Goal: Information Seeking & Learning: Compare options

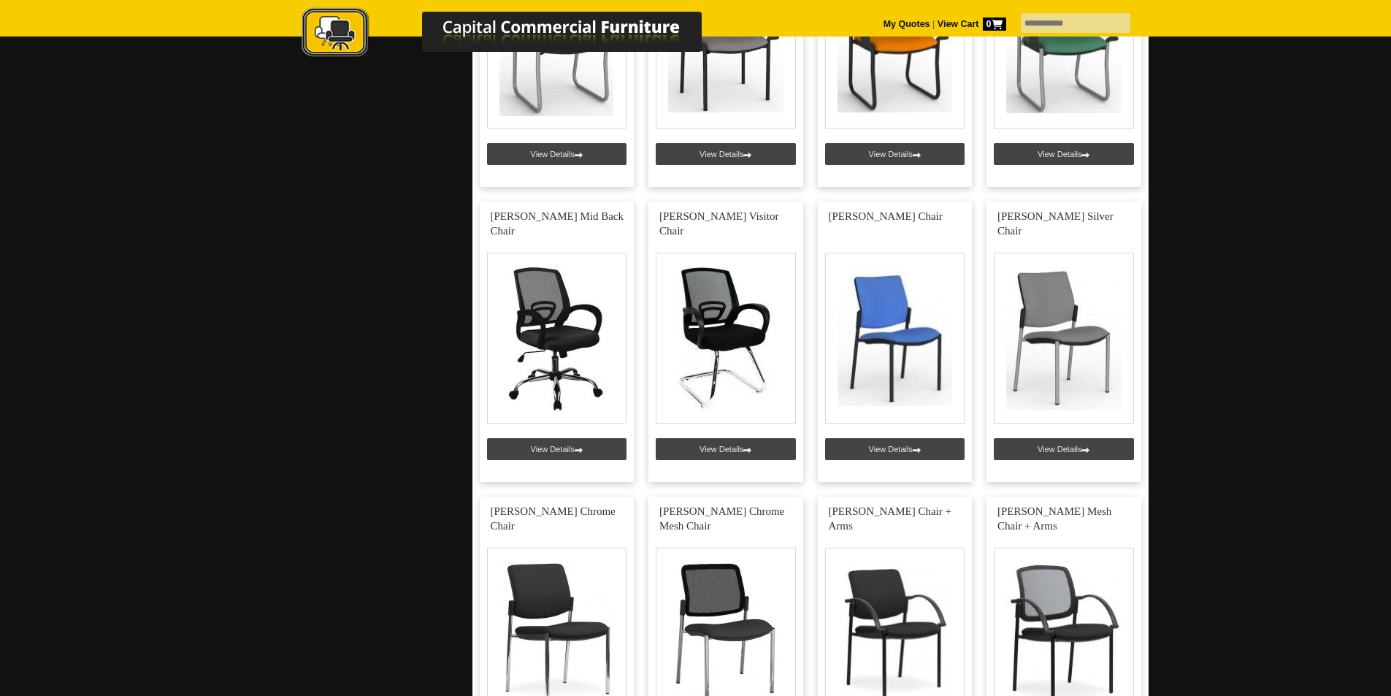
scroll to position [1695, 0]
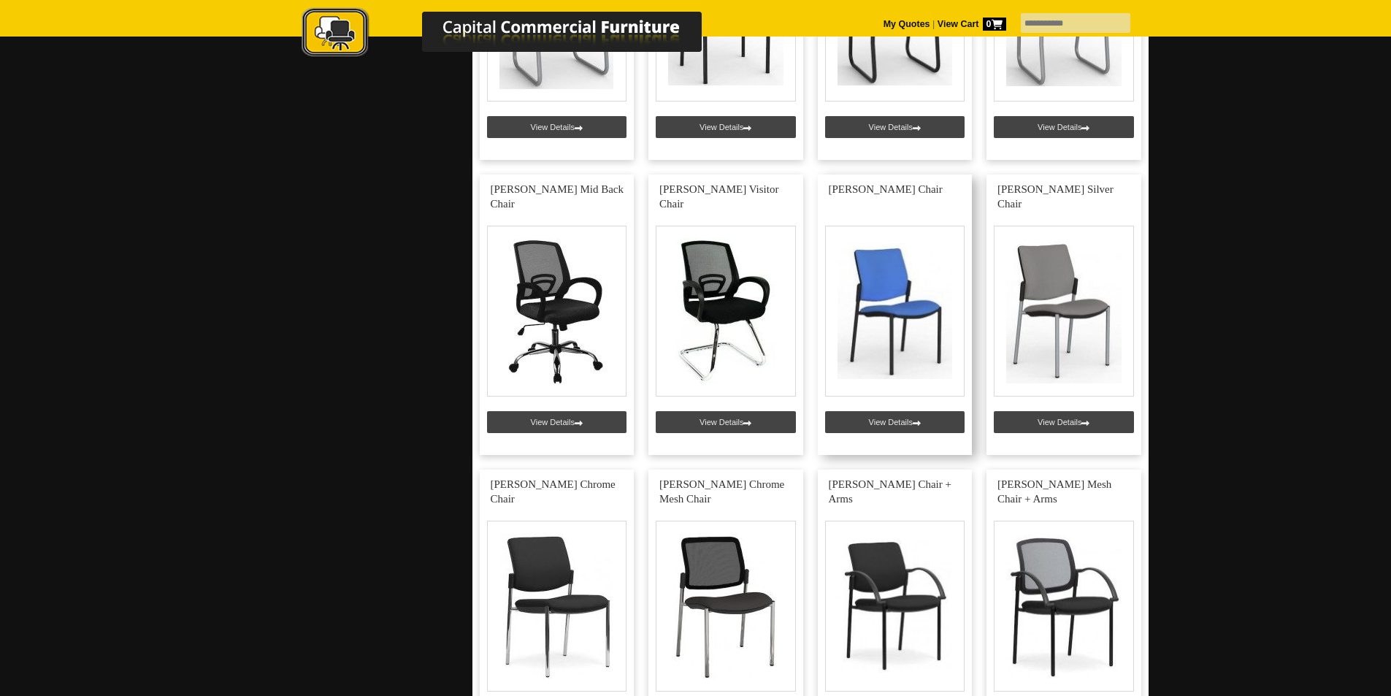
click at [905, 305] on link at bounding box center [895, 314] width 155 height 280
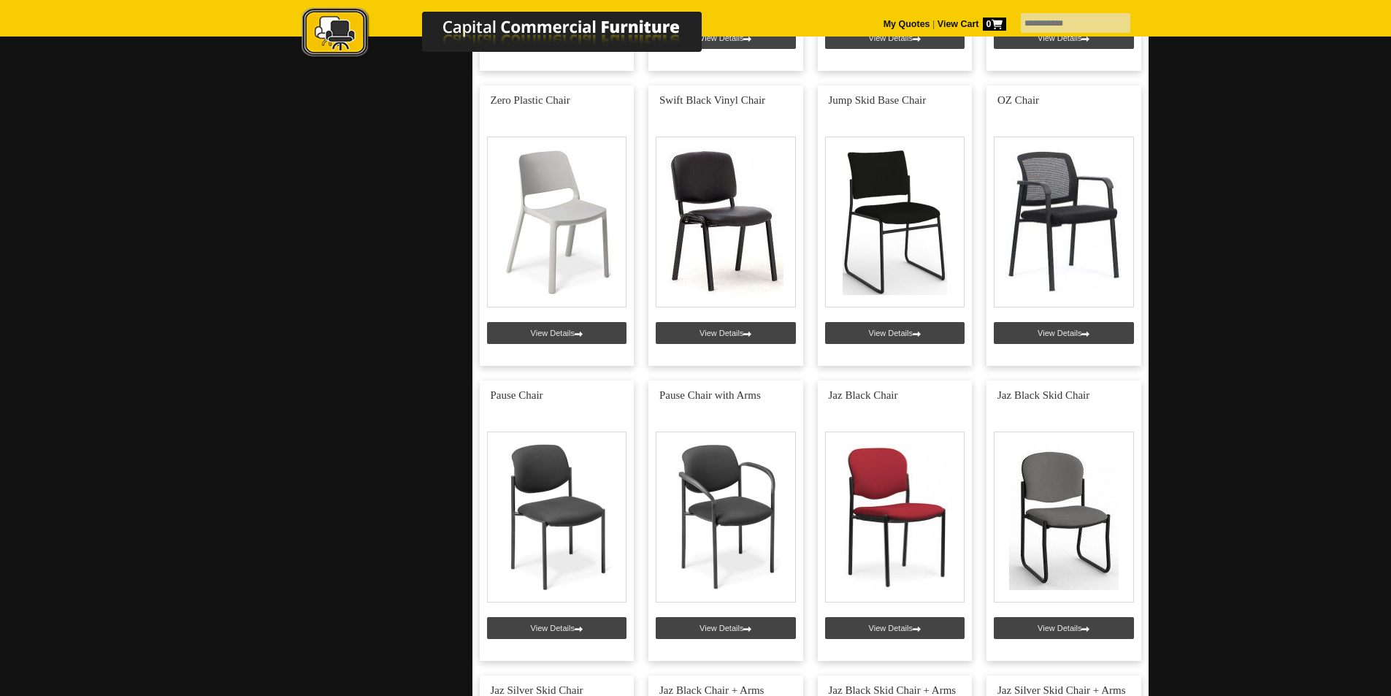
scroll to position [851, 0]
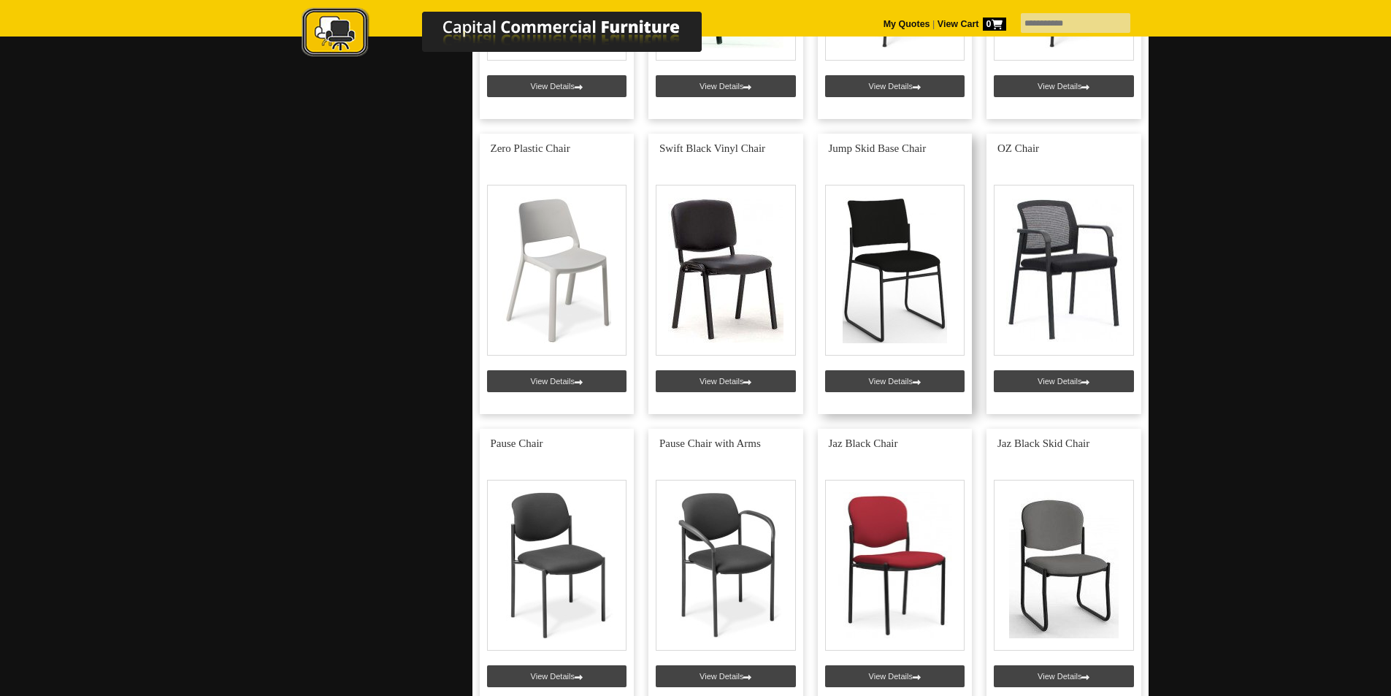
click at [897, 254] on link at bounding box center [895, 274] width 155 height 280
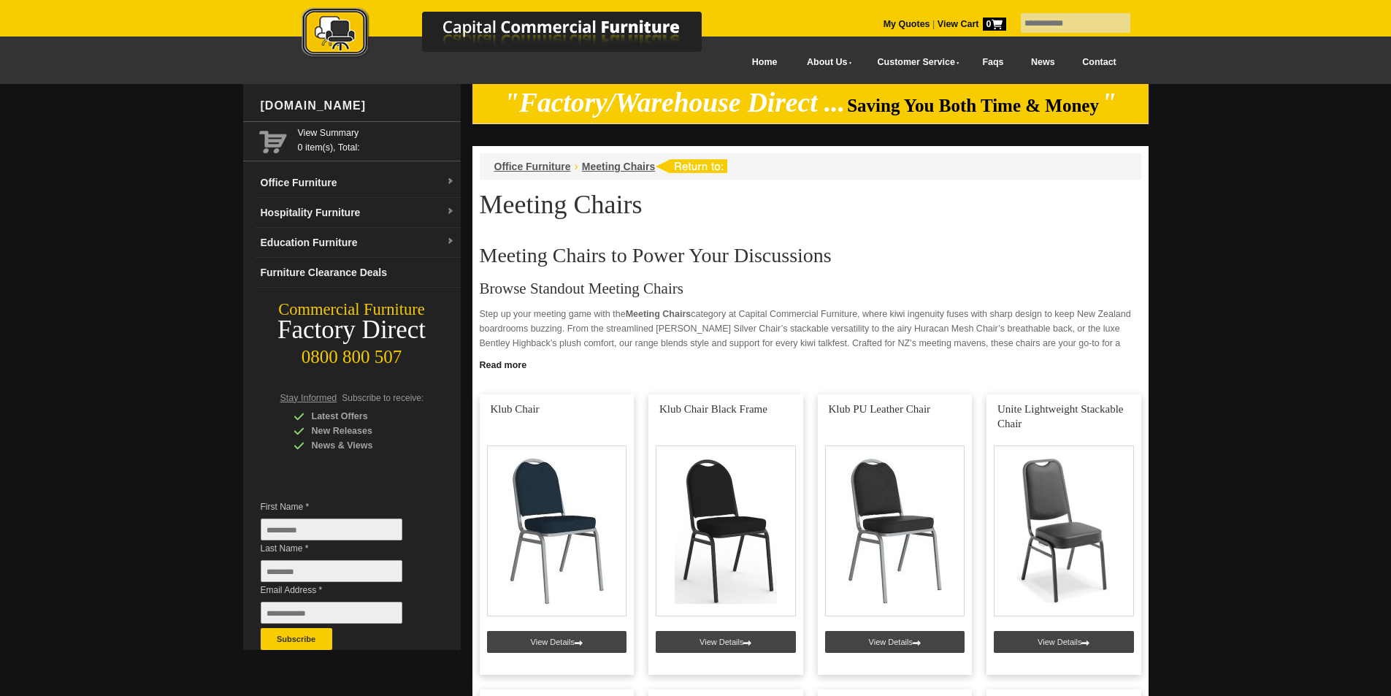
scroll to position [851, 0]
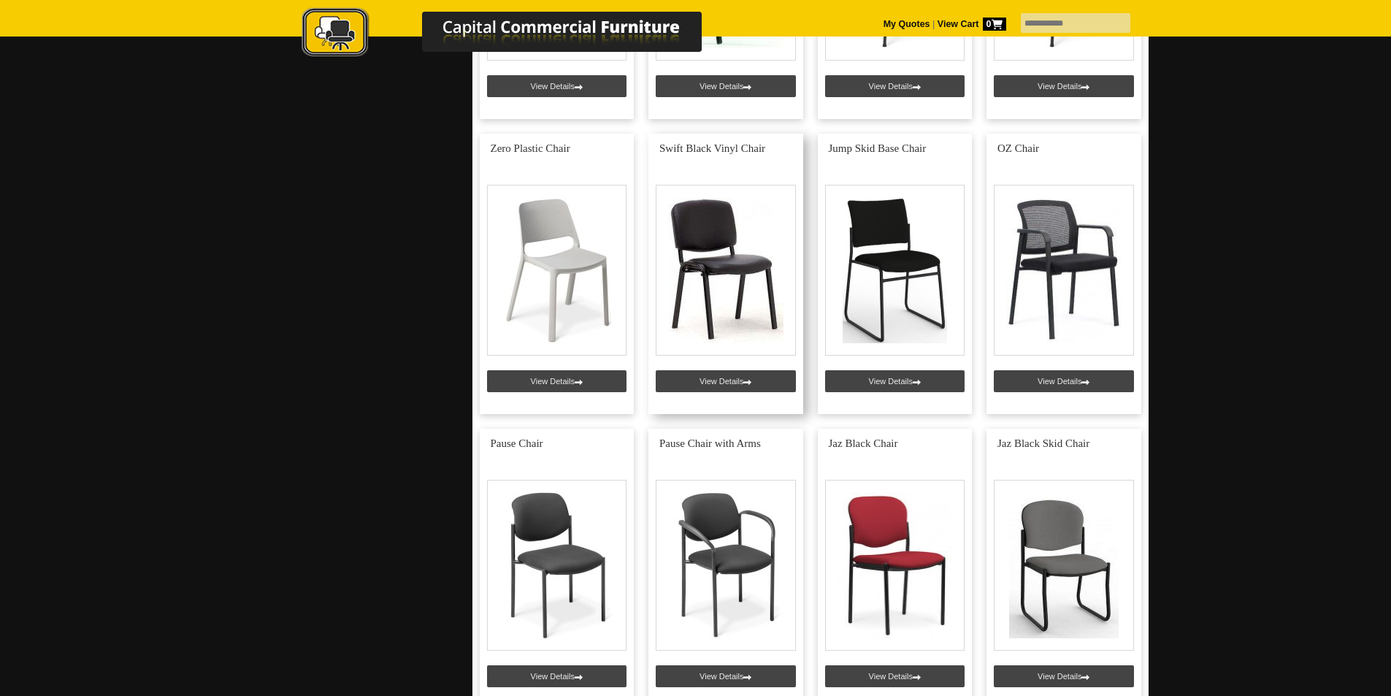
click at [734, 265] on link at bounding box center [725, 274] width 155 height 280
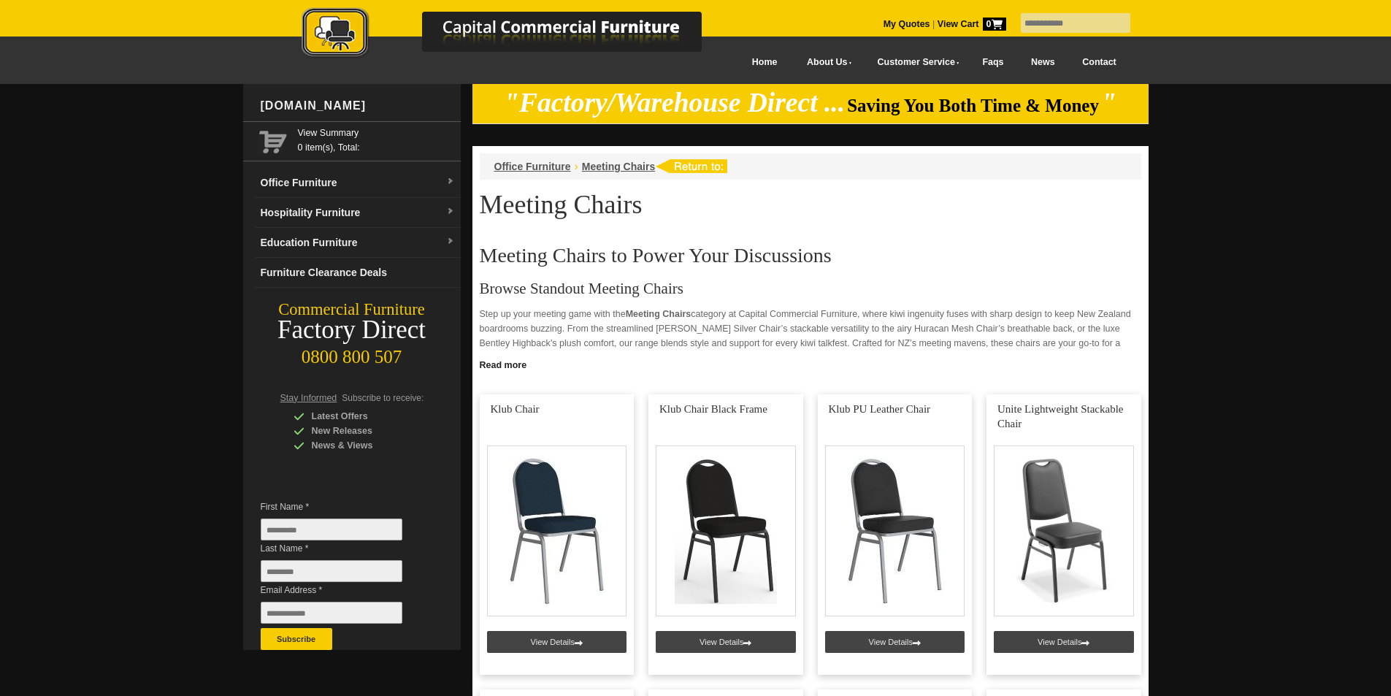
scroll to position [851, 0]
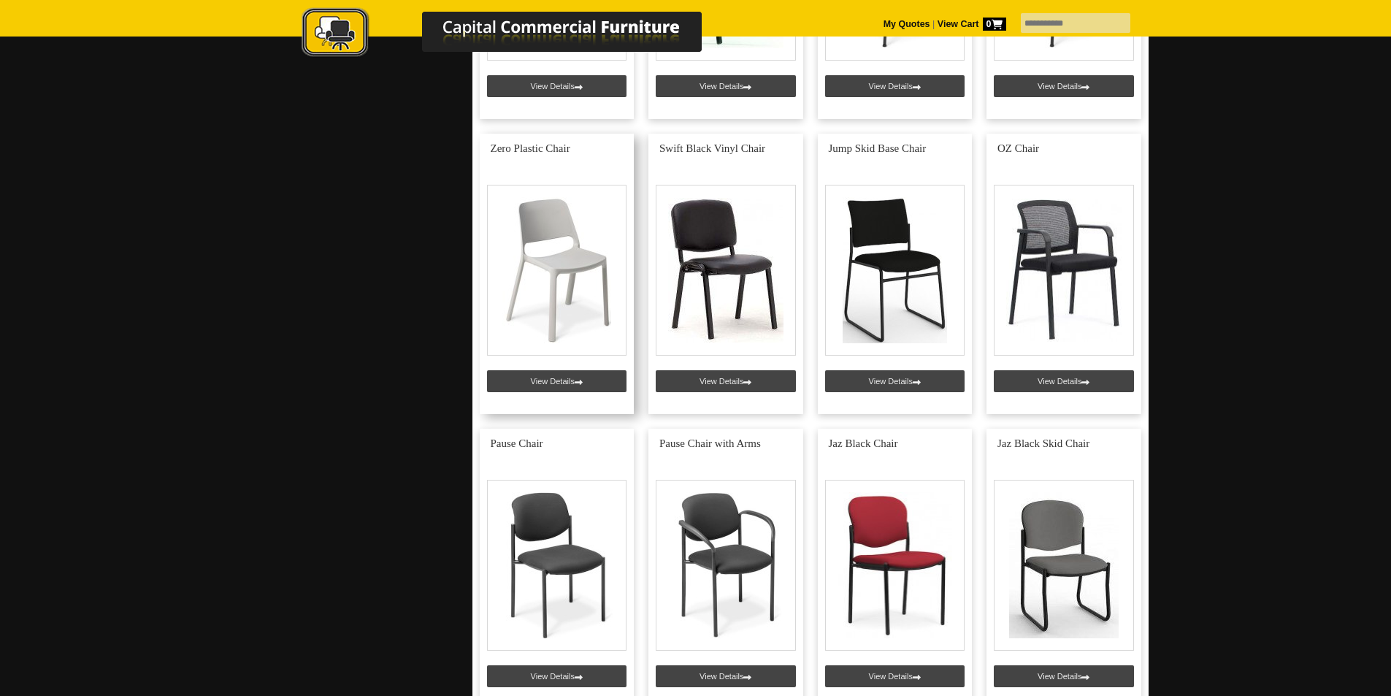
click at [578, 278] on link at bounding box center [557, 274] width 155 height 280
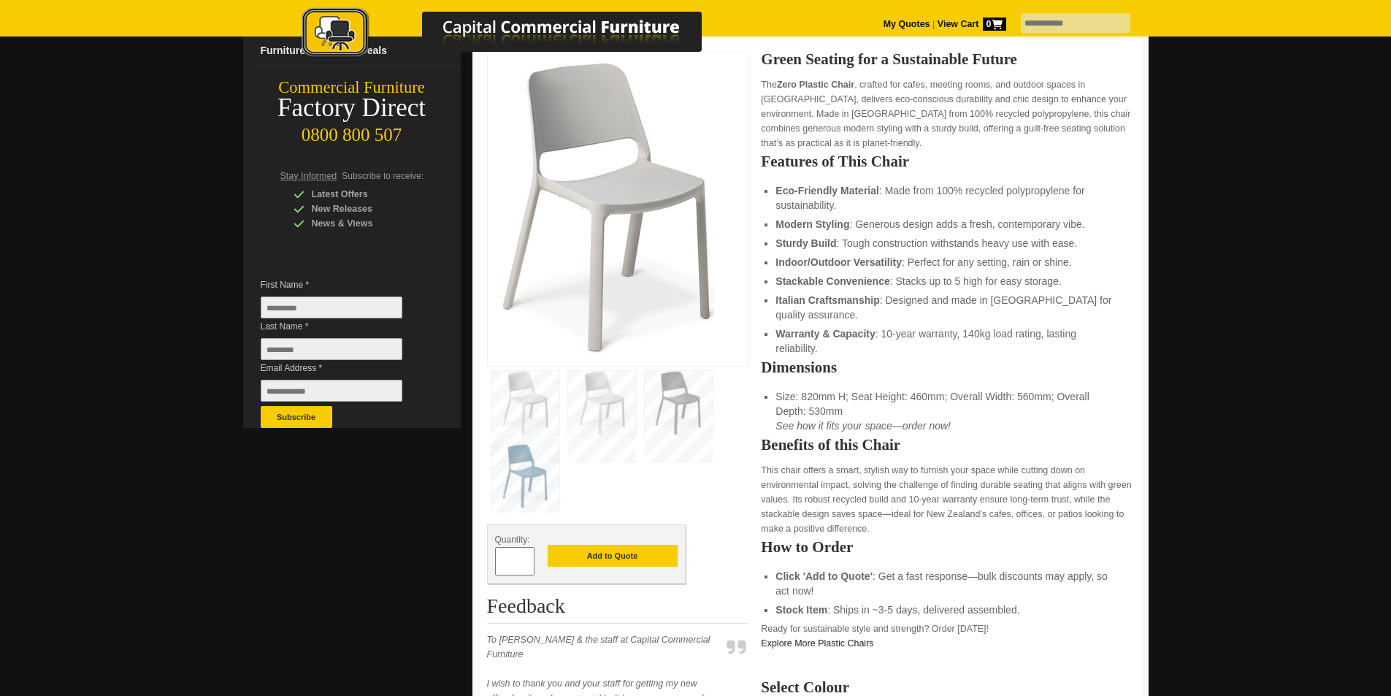
scroll to position [202, 0]
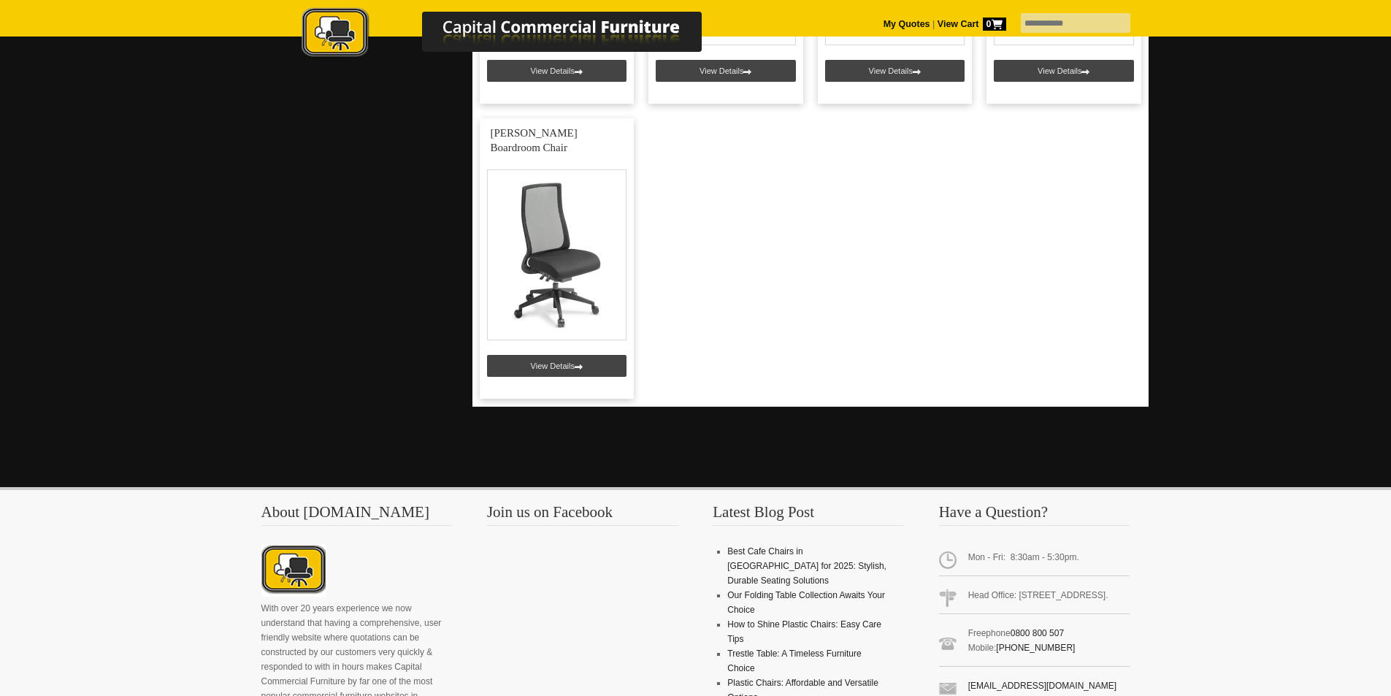
scroll to position [5599, 0]
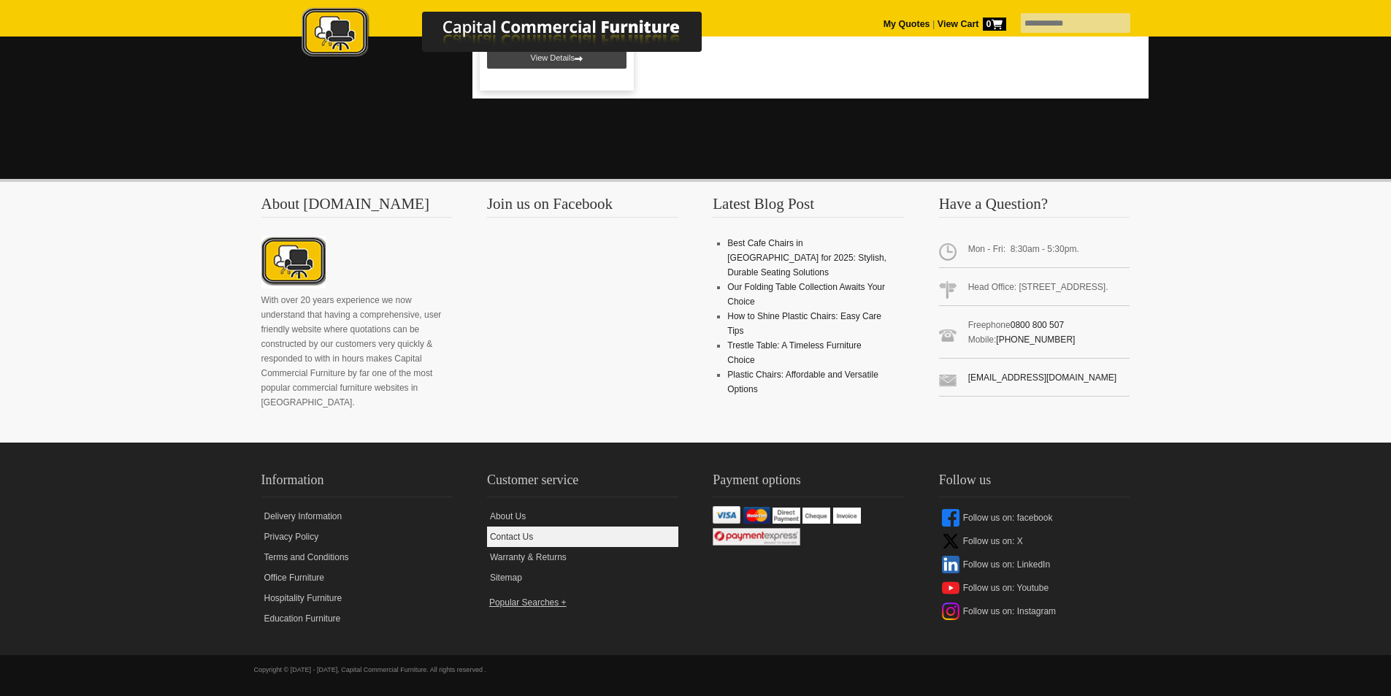
click at [528, 542] on link "Contact Us" at bounding box center [582, 536] width 191 height 20
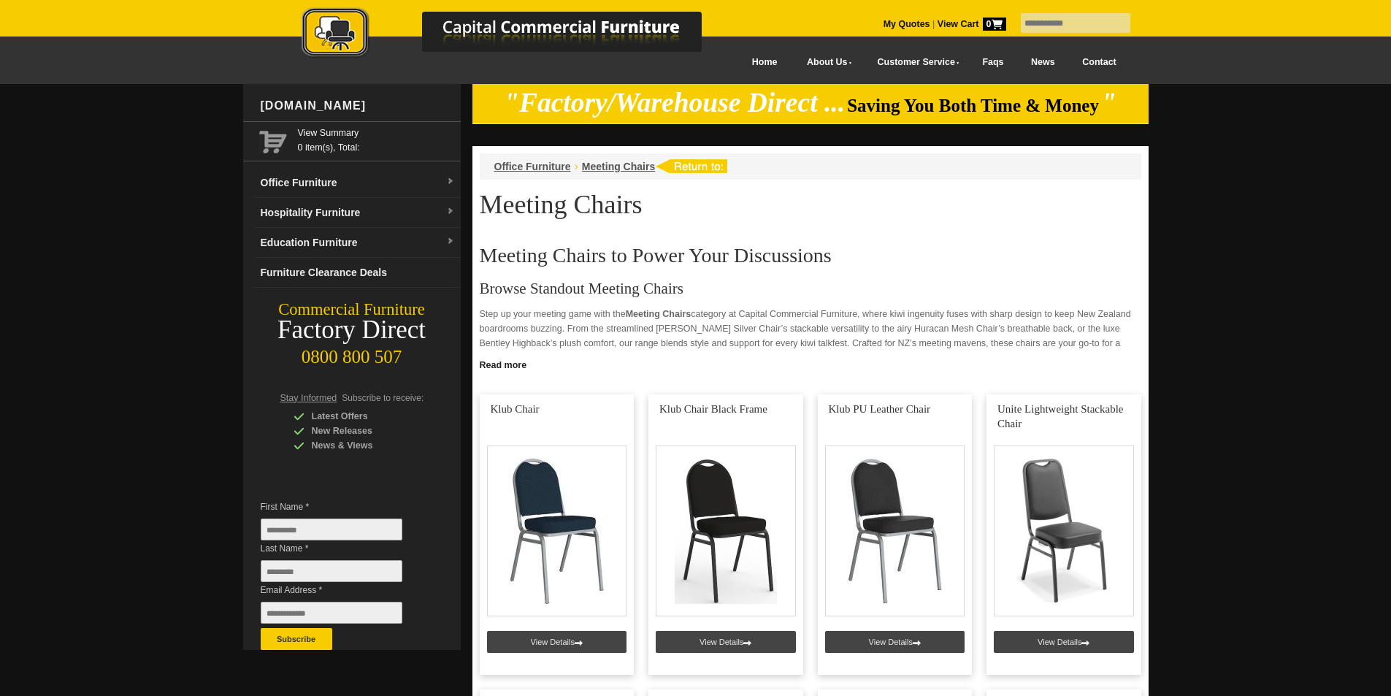
scroll to position [5599, 0]
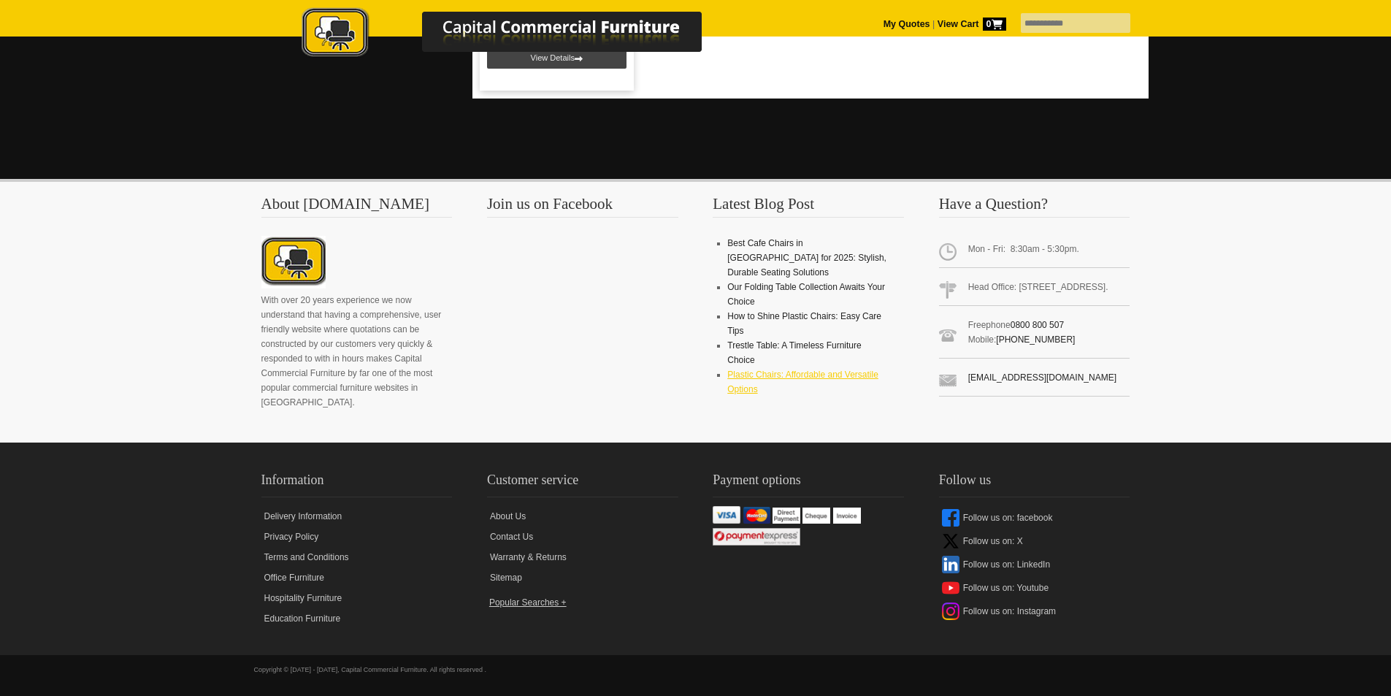
click at [797, 369] on link "Plastic Chairs: Affordable and Versatile Options" at bounding box center [802, 381] width 151 height 25
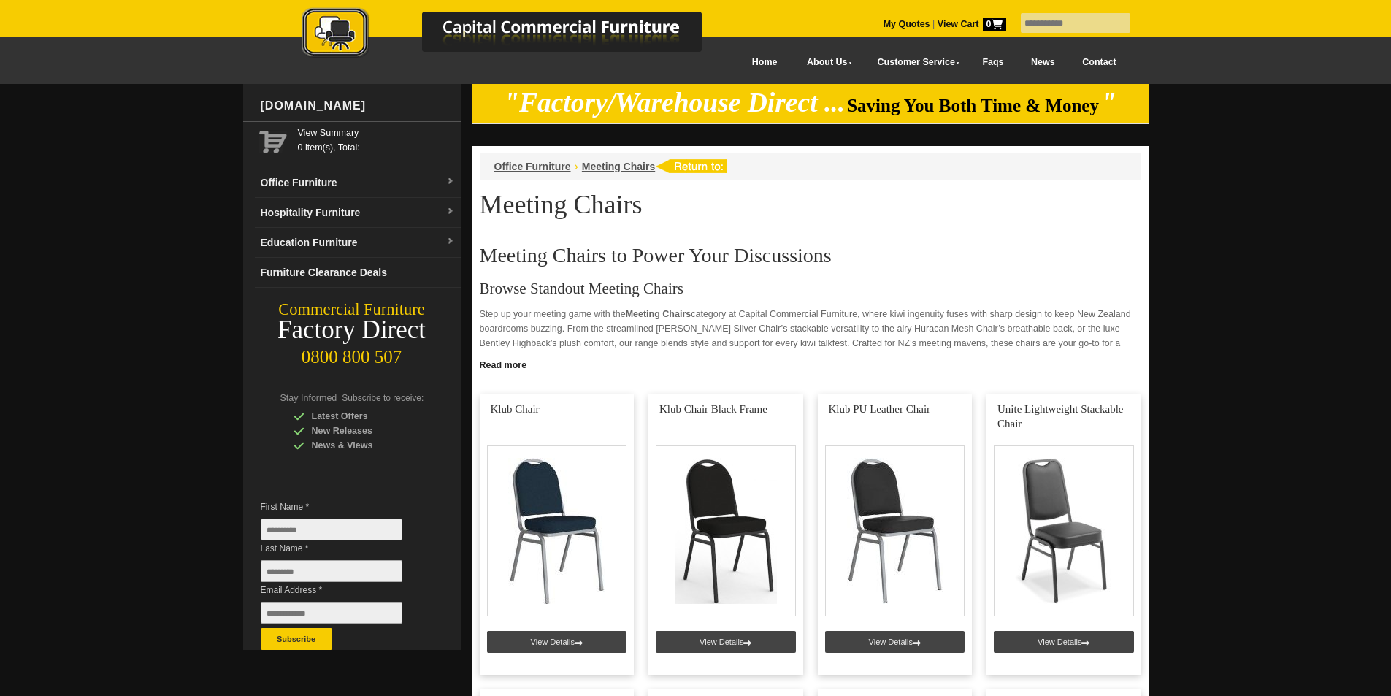
scroll to position [5599, 0]
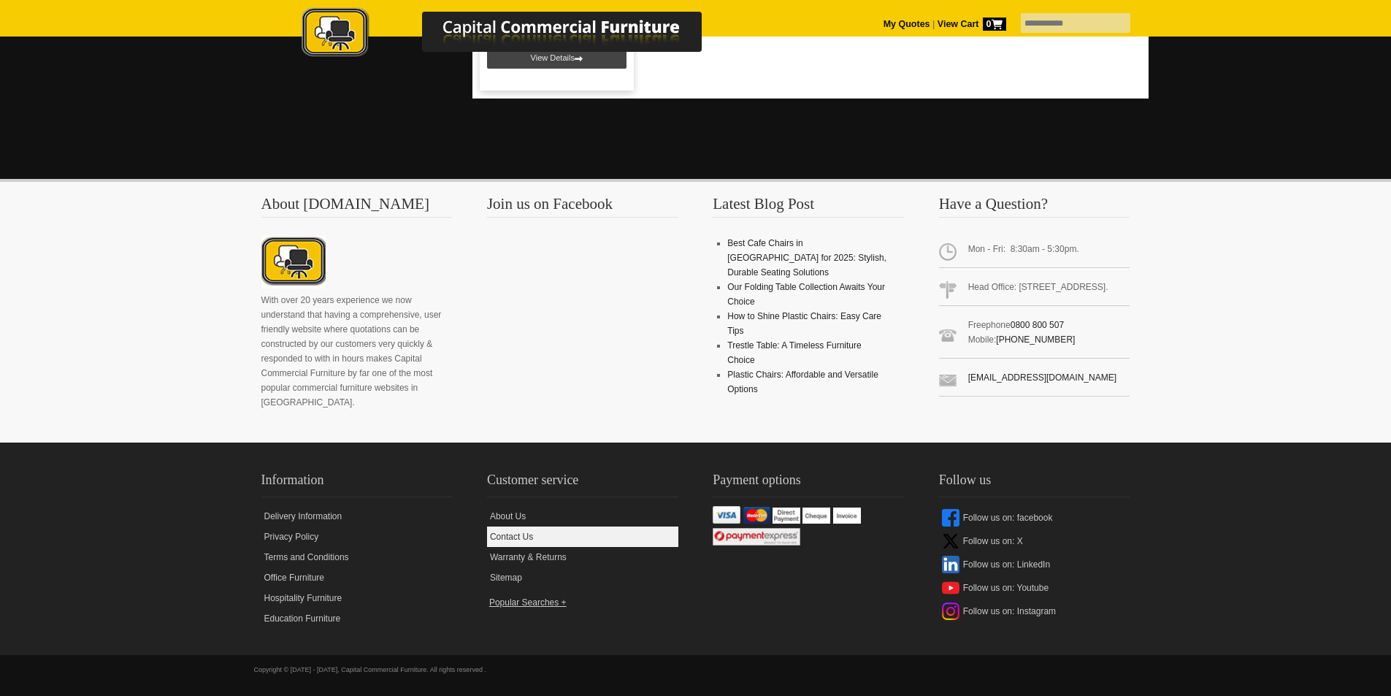
click at [501, 542] on link "Contact Us" at bounding box center [582, 536] width 191 height 20
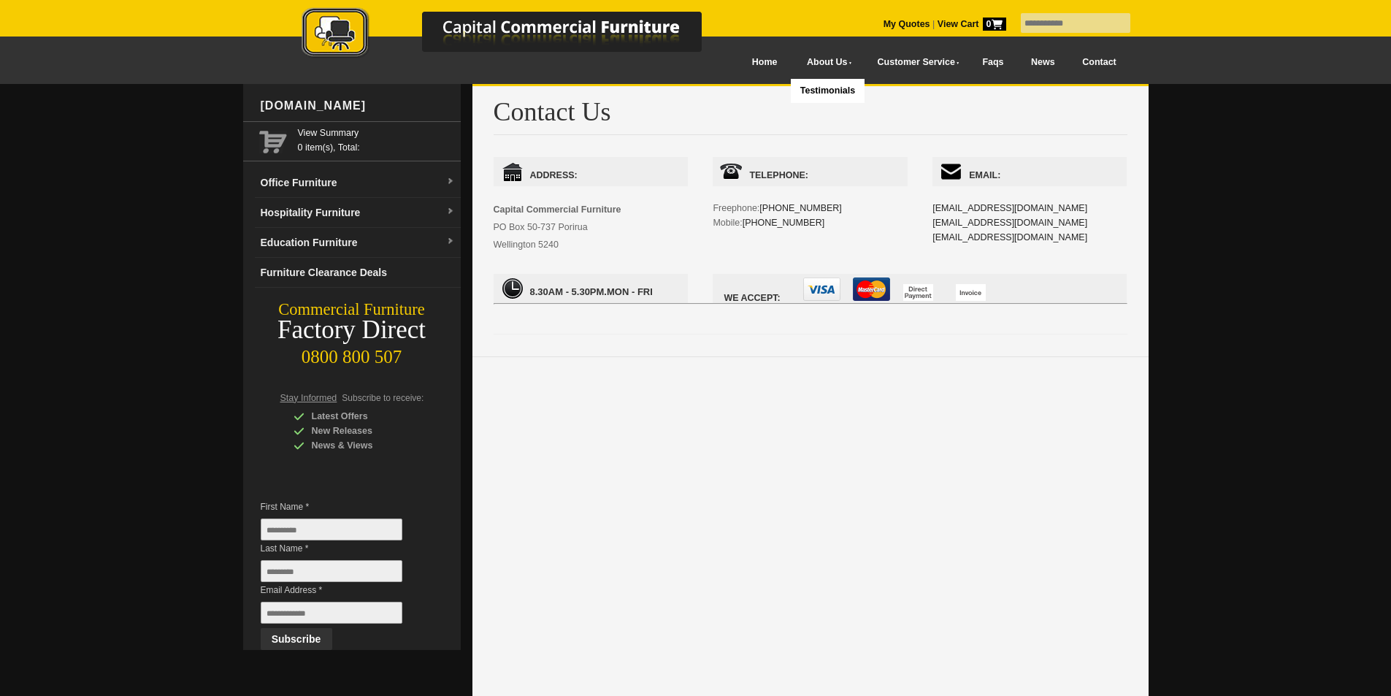
click at [791, 90] on link "Testimonials" at bounding box center [827, 91] width 73 height 24
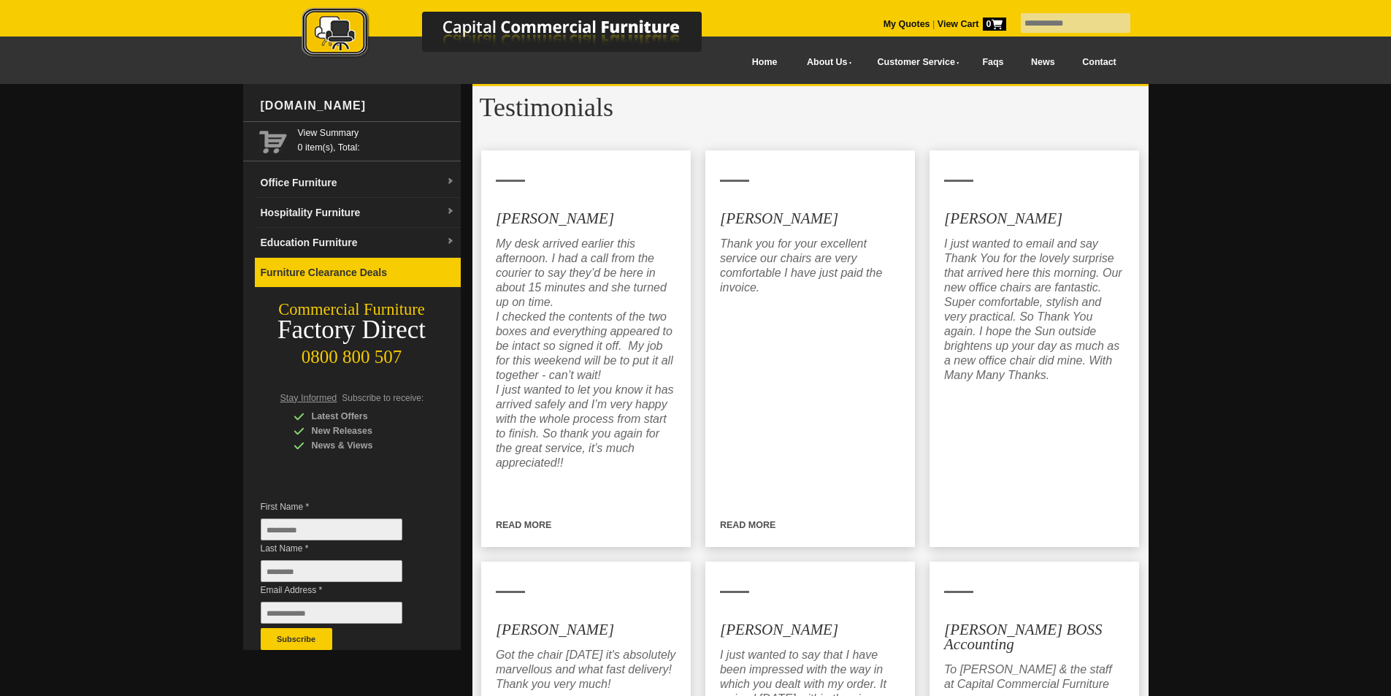
click at [333, 280] on link "Furniture Clearance Deals" at bounding box center [358, 273] width 206 height 30
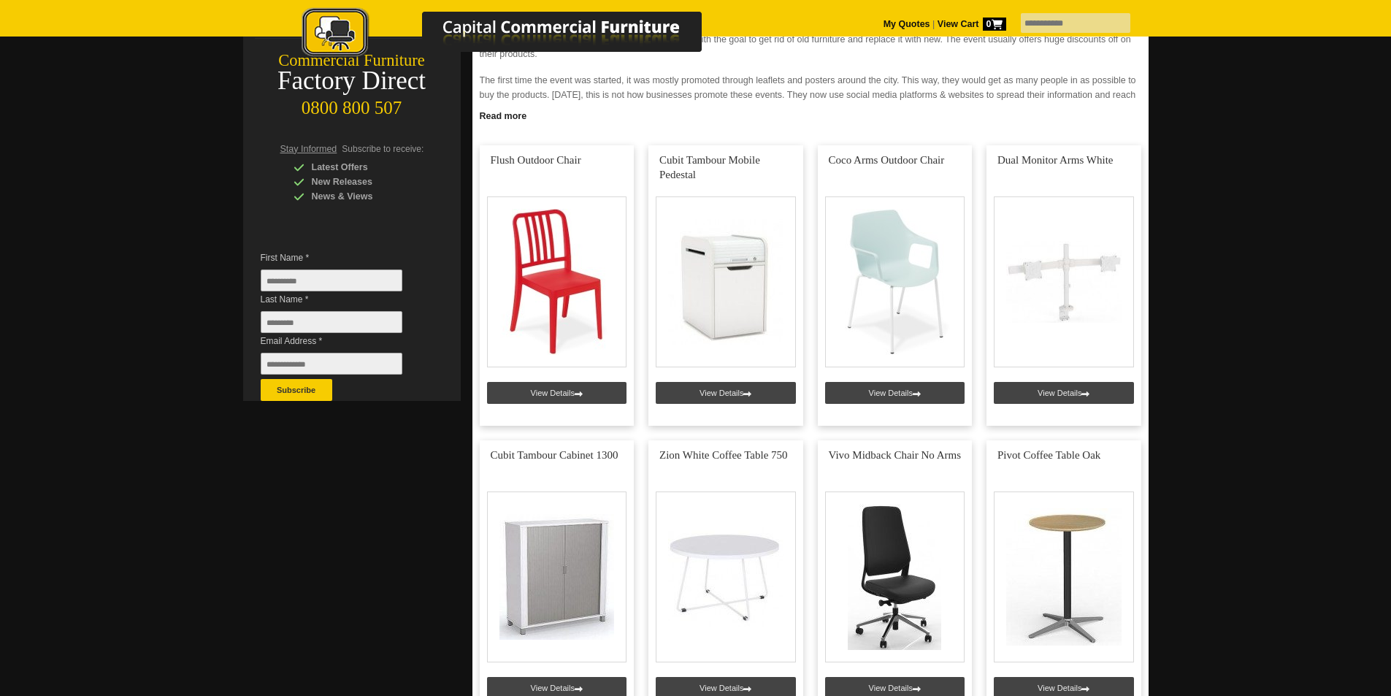
scroll to position [224, 0]
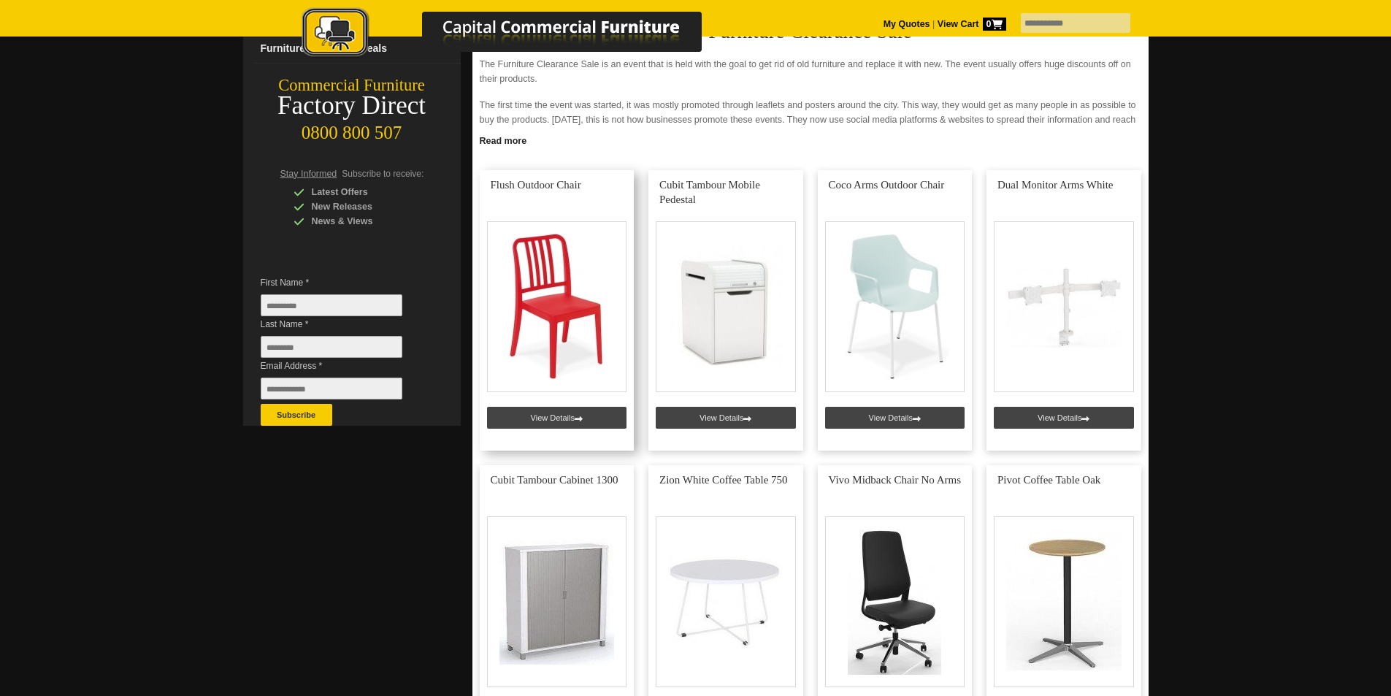
click at [548, 418] on link at bounding box center [557, 310] width 155 height 280
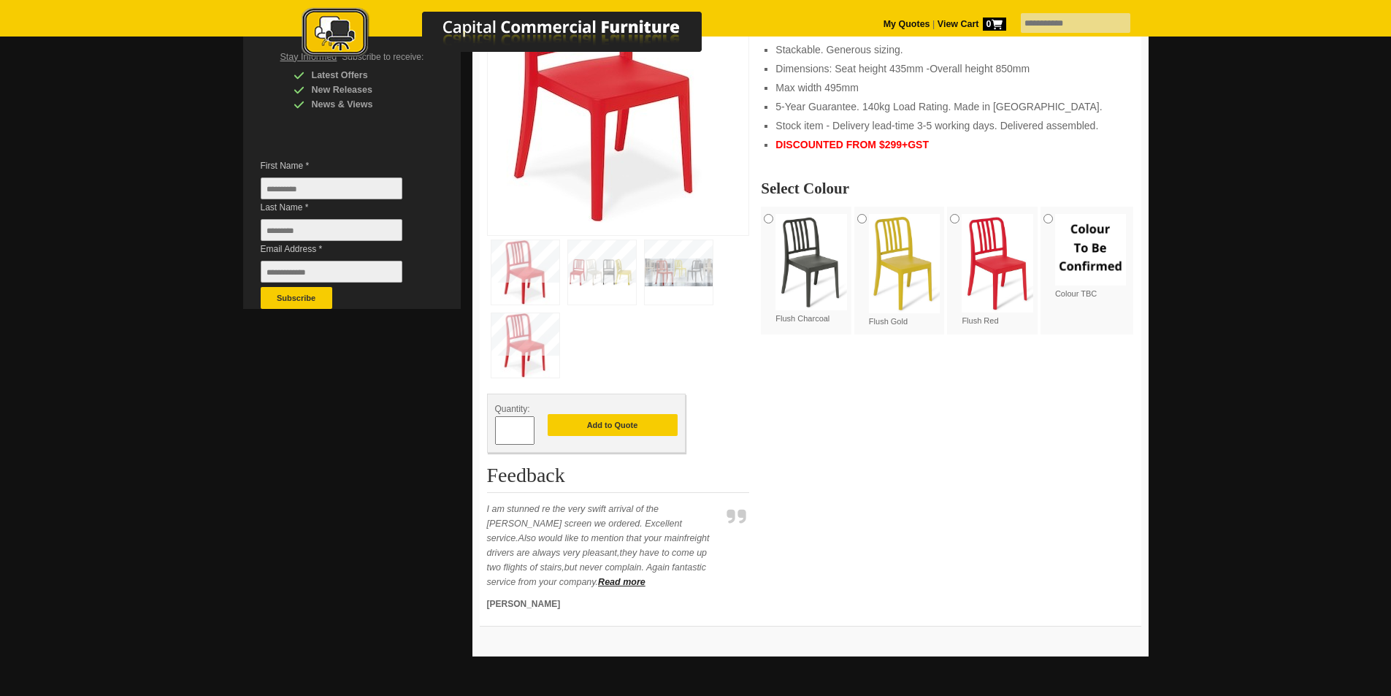
scroll to position [454, 0]
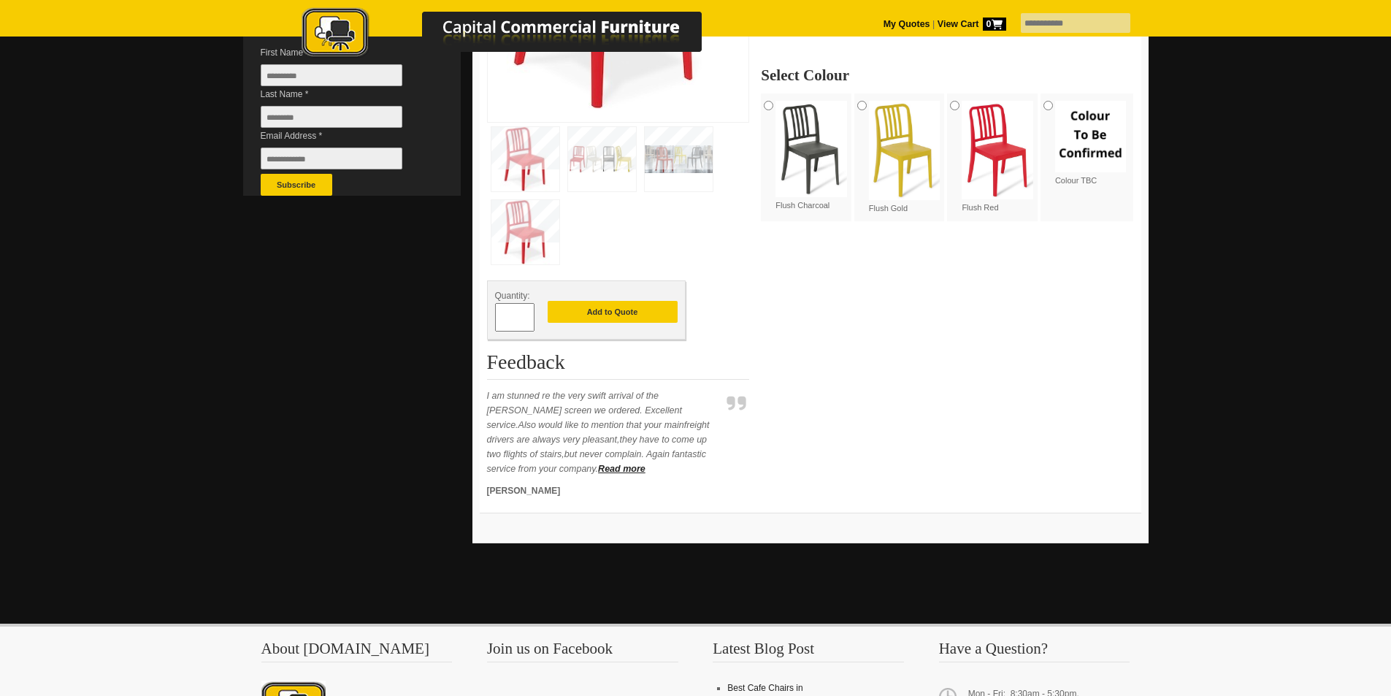
drag, startPoint x: 1395, startPoint y: 321, endPoint x: 953, endPoint y: 314, distance: 441.8
click at [953, 314] on div "**********" at bounding box center [947, 163] width 372 height 686
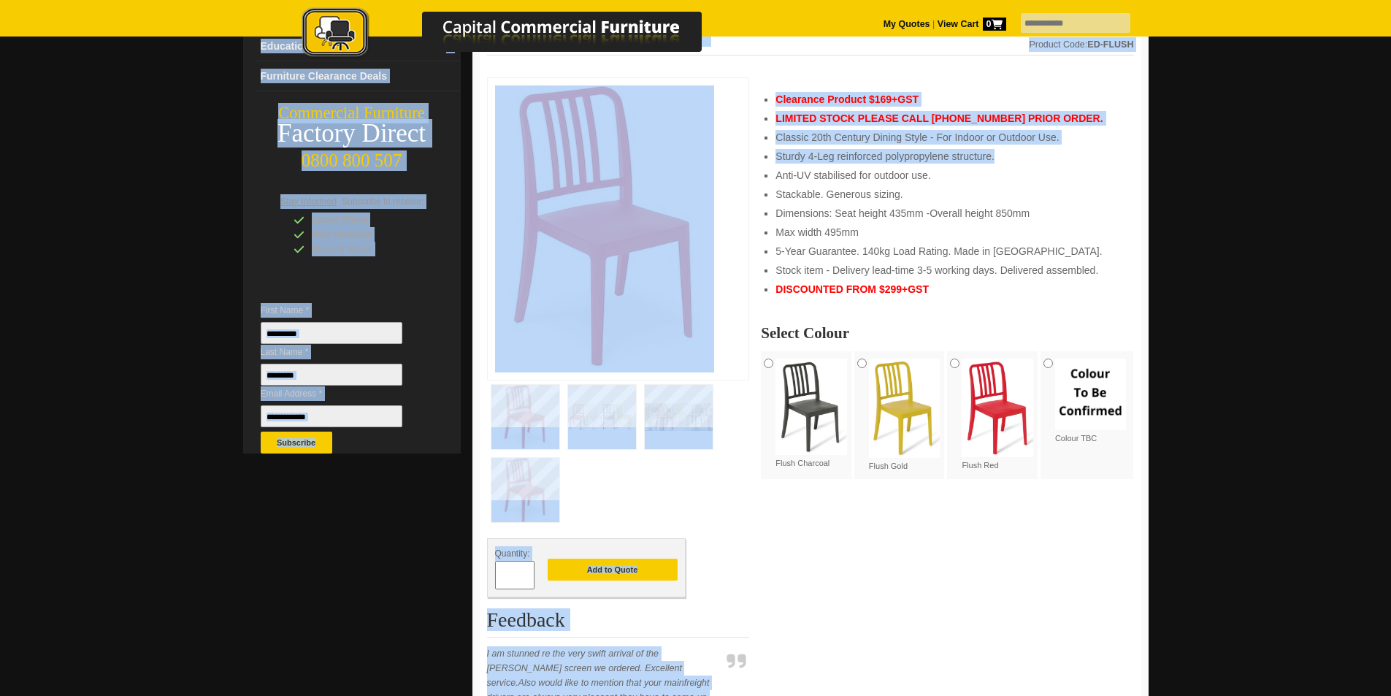
drag, startPoint x: 1388, startPoint y: 325, endPoint x: 1401, endPoint y: 160, distance: 165.5
click at [1390, 160] on html "My Quotes | View Cart 0 Menu Home About Us Testimonials Customer Service Delive…" at bounding box center [695, 601] width 1391 height 1595
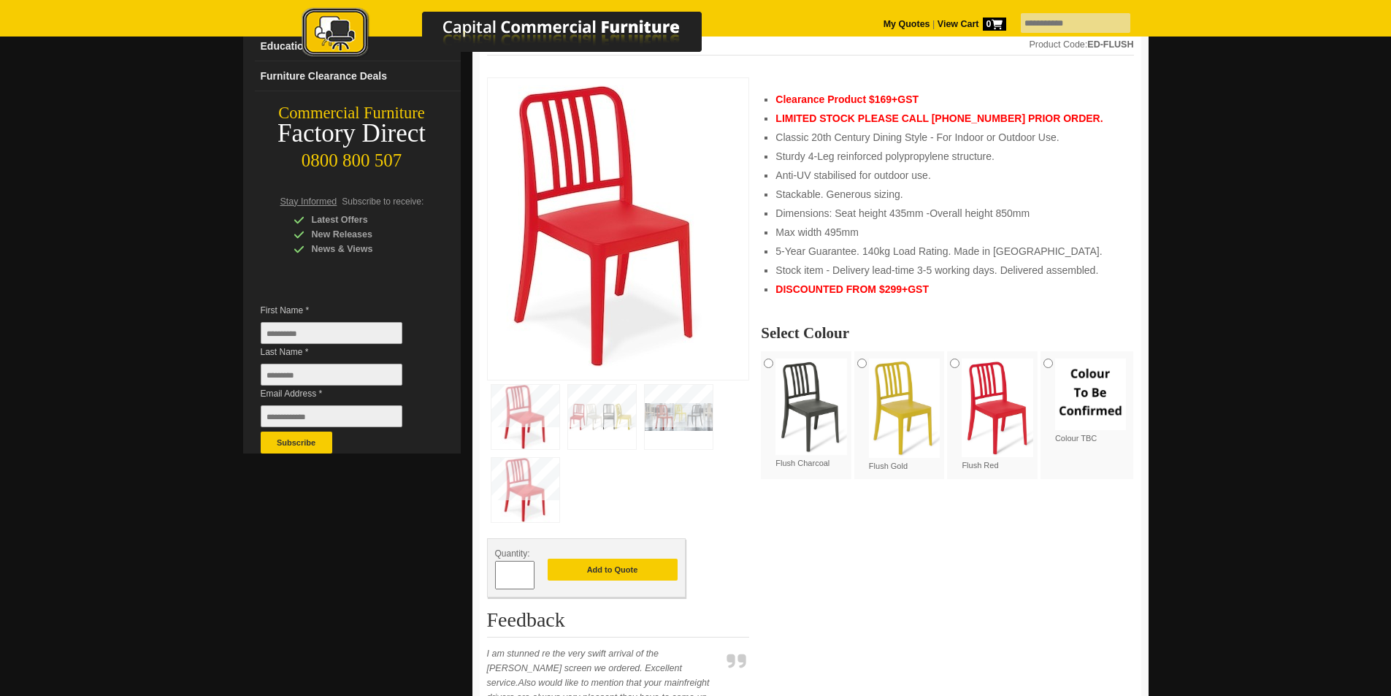
drag, startPoint x: 1066, startPoint y: 220, endPoint x: 1124, endPoint y: 145, distance: 94.8
click at [1066, 220] on li "Dimensions: Seat height 435mm -Overall height 850mm" at bounding box center [946, 213] width 343 height 15
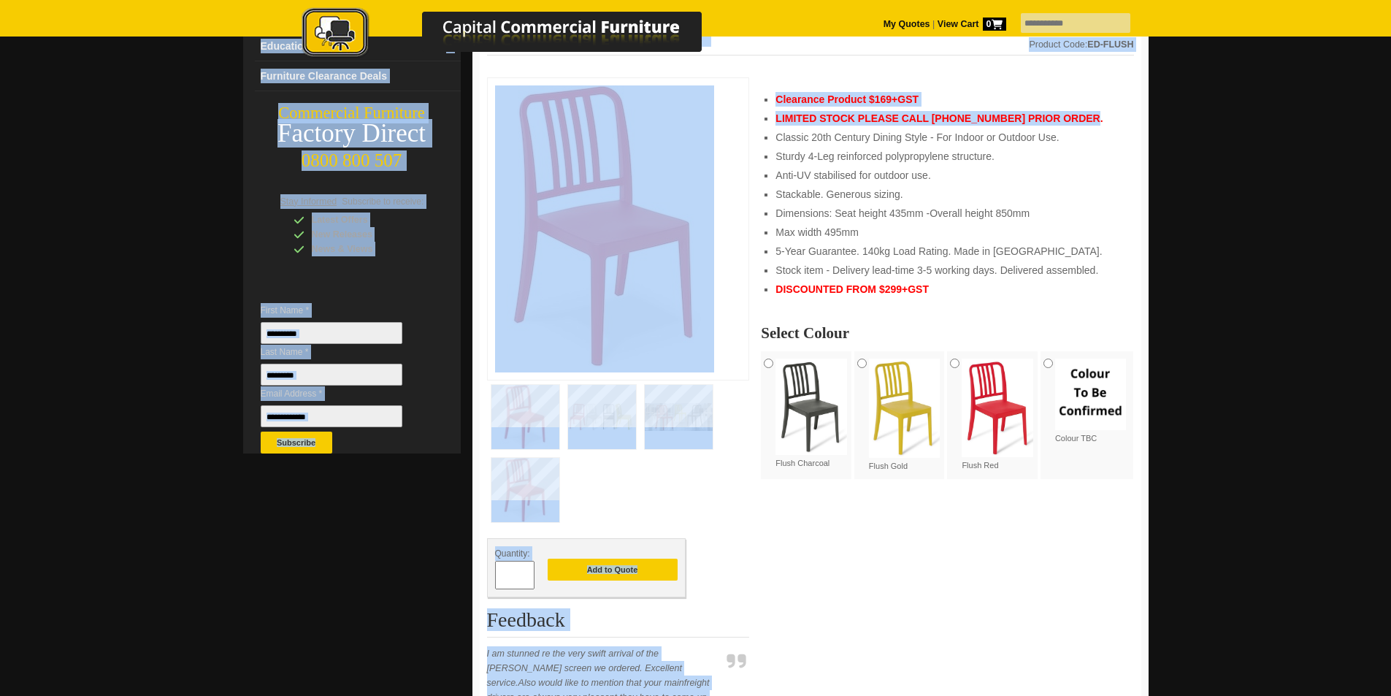
drag, startPoint x: 1390, startPoint y: 215, endPoint x: 1401, endPoint y: 111, distance: 104.3
click at [1390, 111] on html "My Quotes | View Cart 0 Menu Home About Us Testimonials Customer Service Delive…" at bounding box center [695, 601] width 1391 height 1595
click at [1155, 134] on div at bounding box center [695, 385] width 1391 height 994
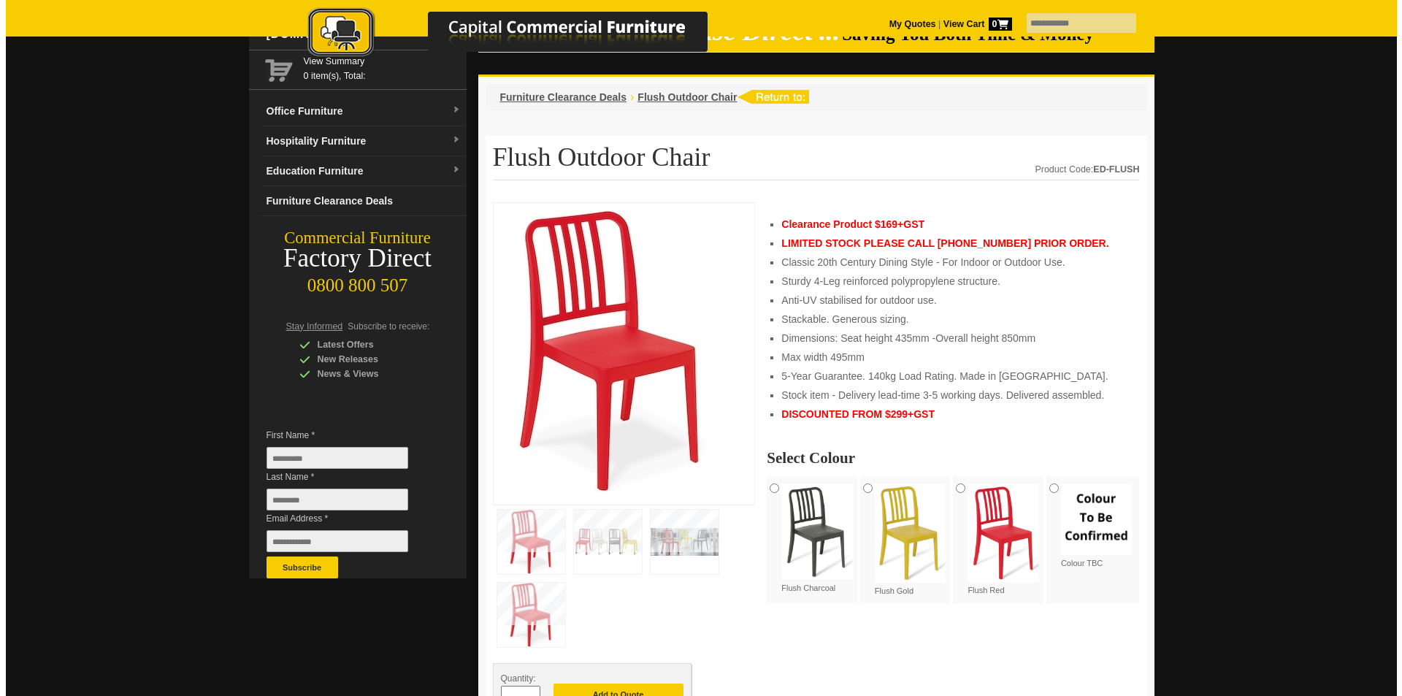
scroll to position [0, 0]
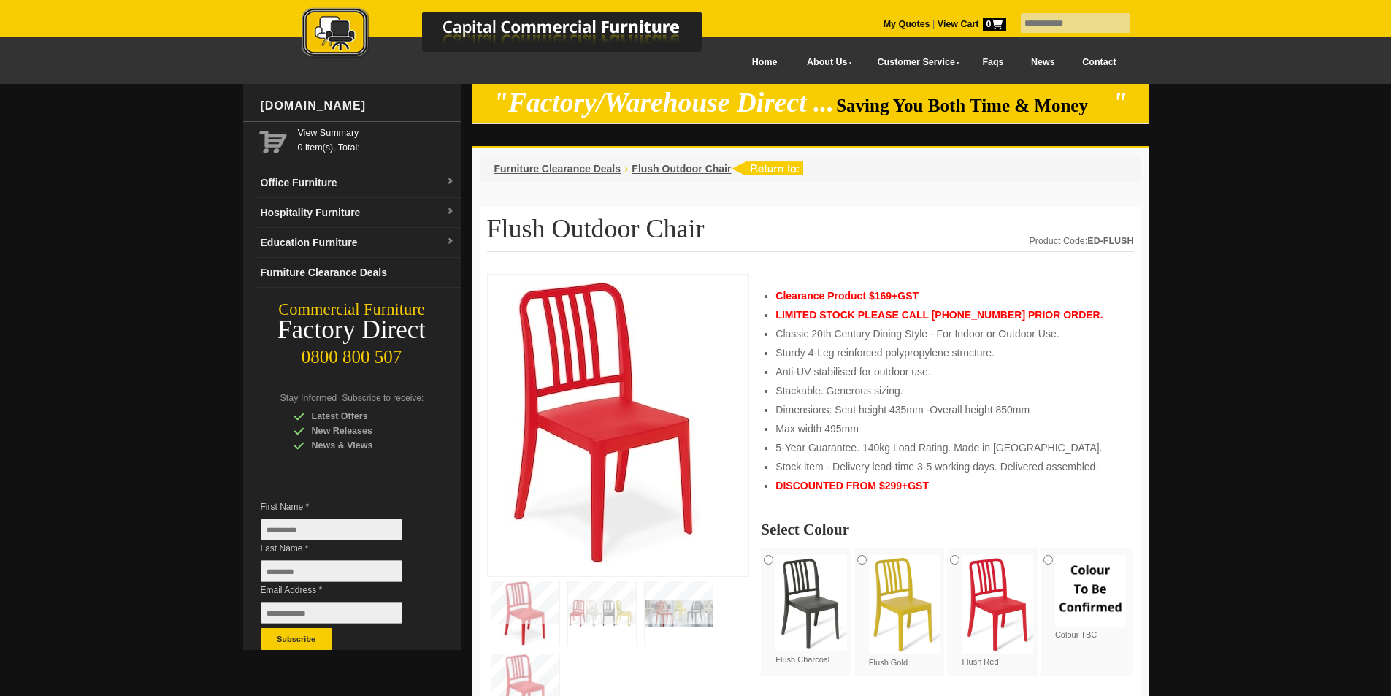
click at [581, 610] on img at bounding box center [602, 613] width 68 height 64
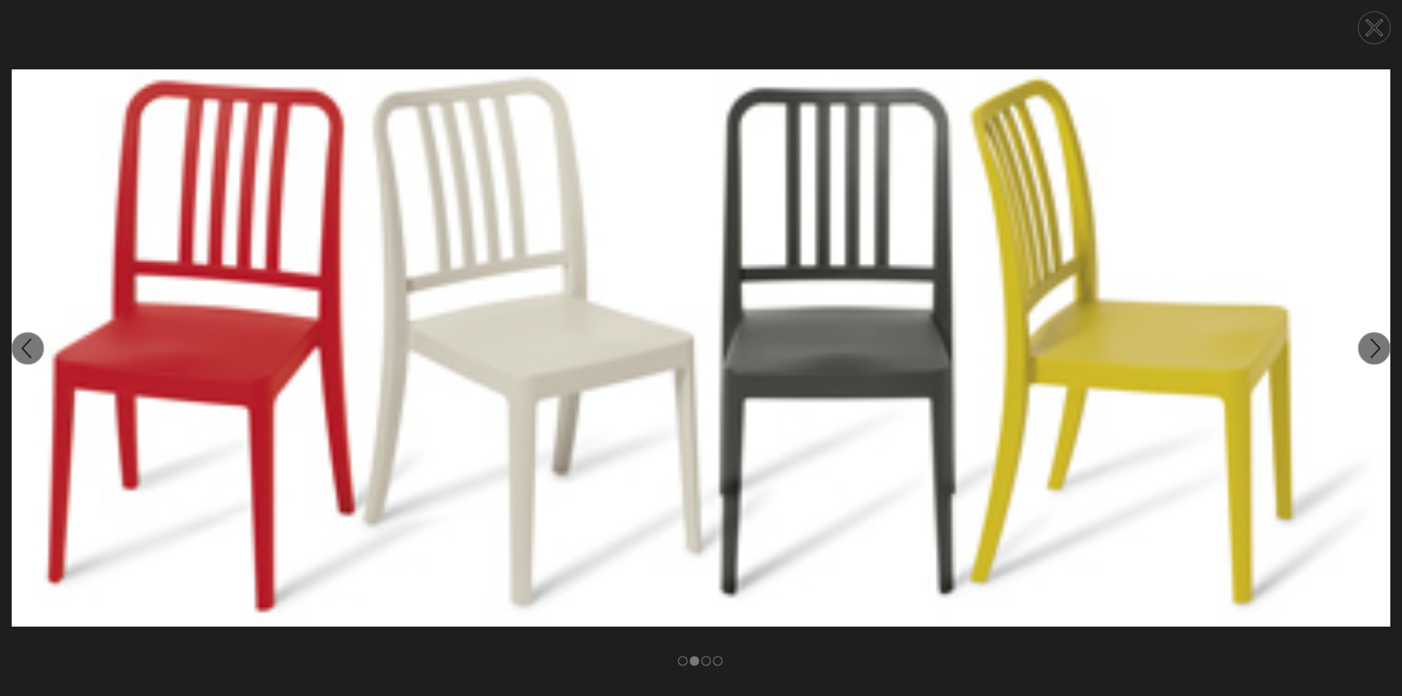
click at [1372, 350] on circle at bounding box center [1374, 348] width 32 height 32
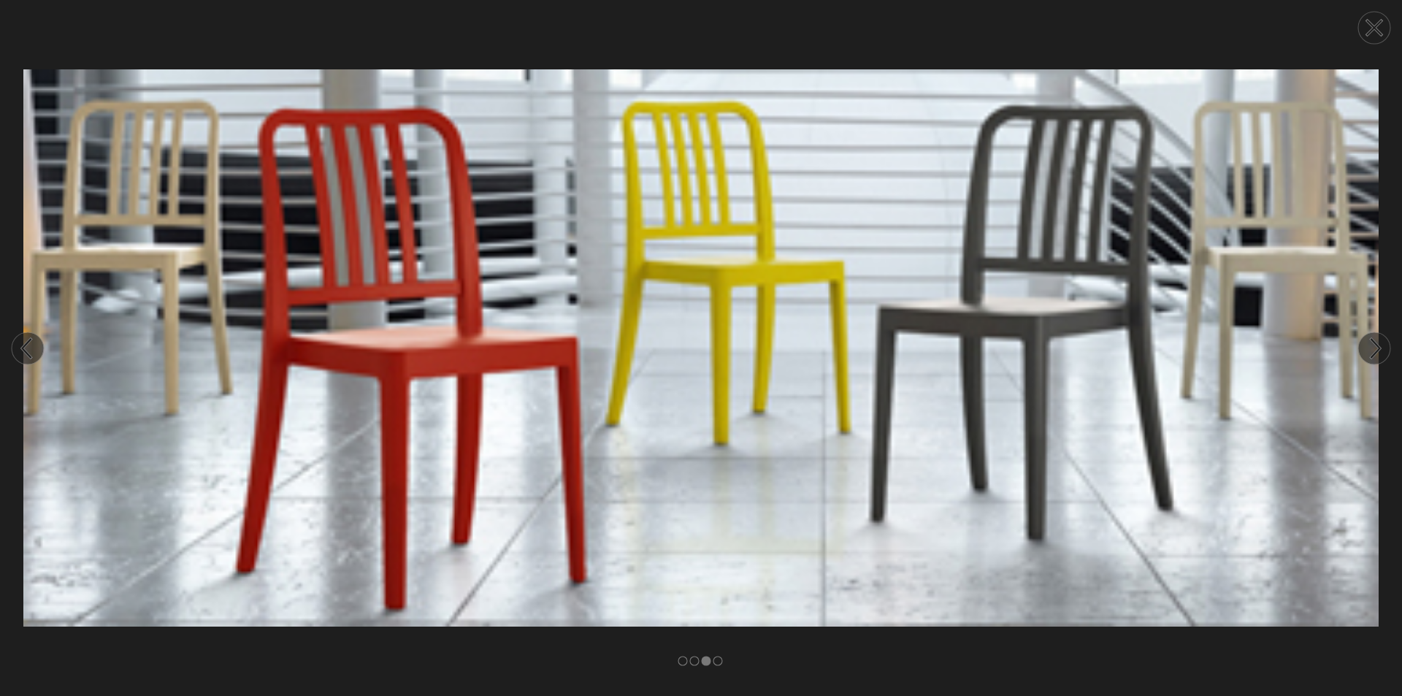
click at [1372, 350] on circle at bounding box center [1374, 348] width 32 height 32
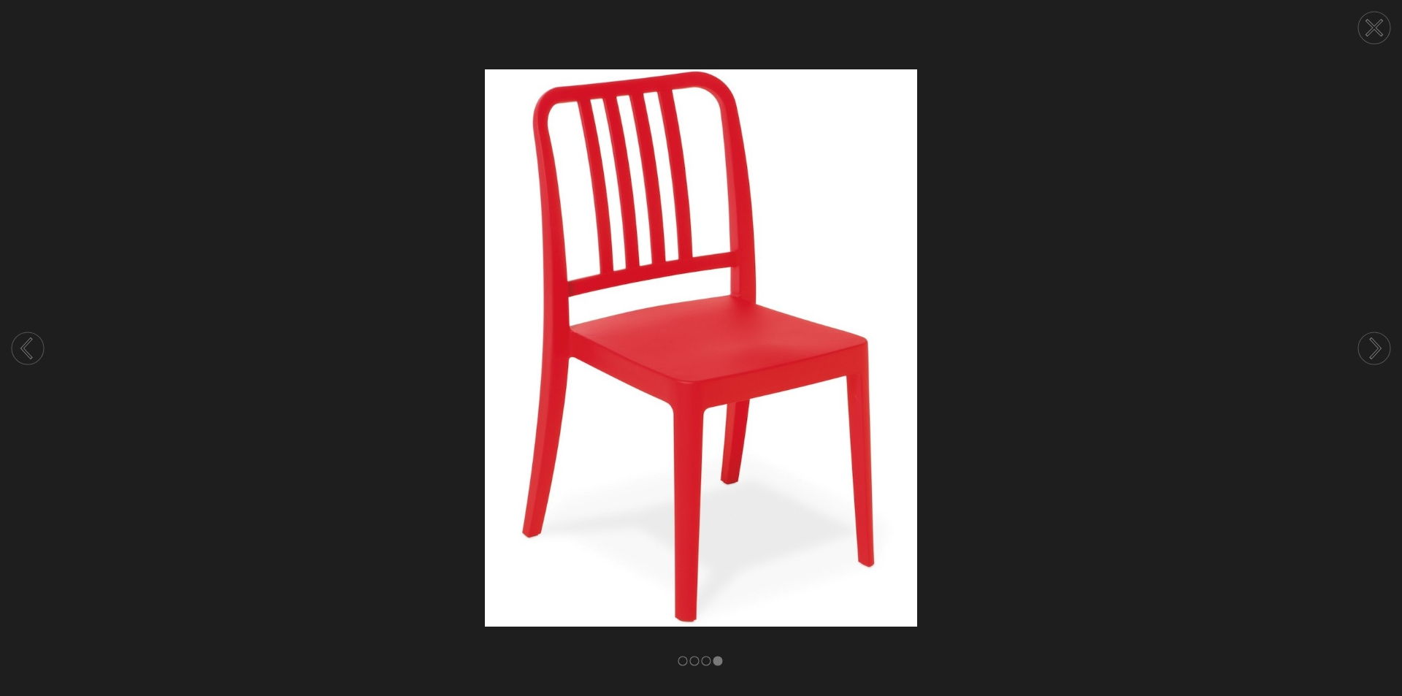
click at [1372, 350] on circle at bounding box center [1374, 348] width 32 height 32
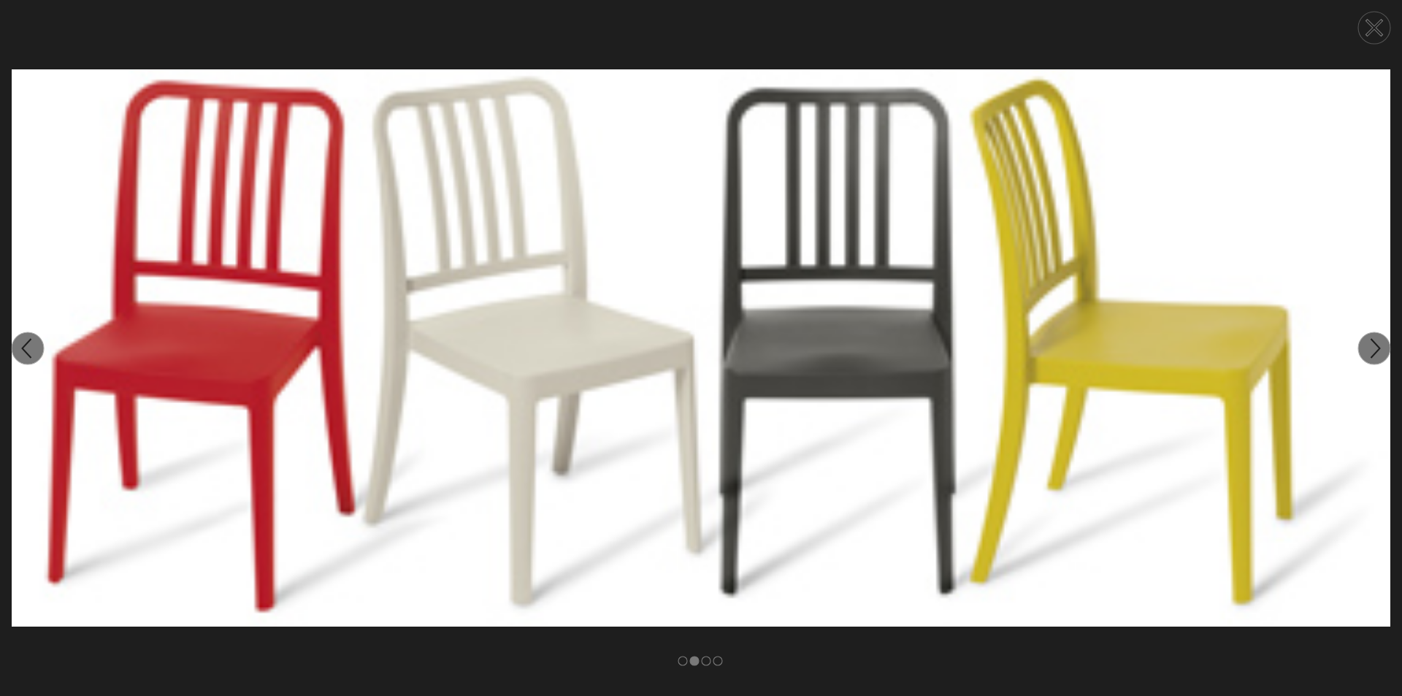
click at [1372, 350] on circle at bounding box center [1374, 348] width 32 height 32
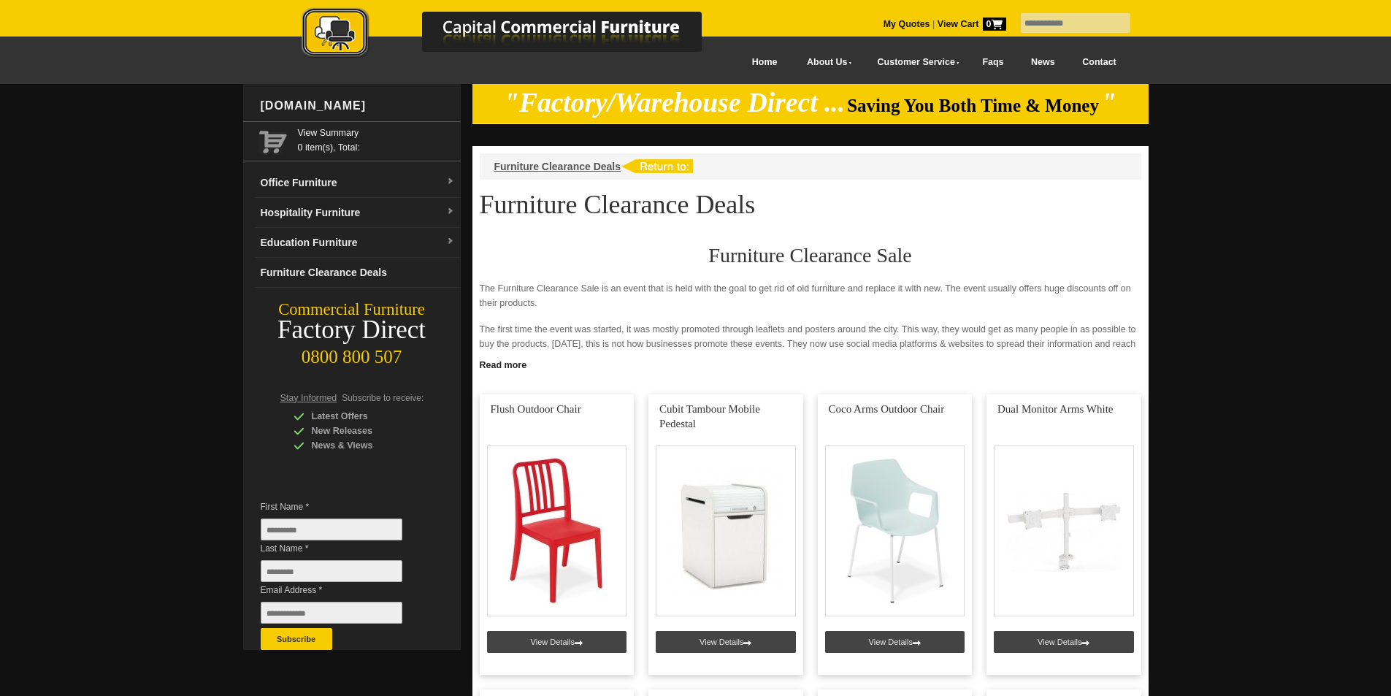
scroll to position [224, 0]
